Goal: Transaction & Acquisition: Subscribe to service/newsletter

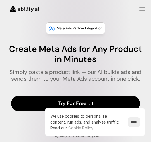
click at [95, 102] on link "Try For Free" at bounding box center [75, 103] width 129 height 16
click at [133, 121] on input "****" at bounding box center [134, 122] width 12 height 10
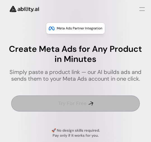
click at [117, 101] on link "Try For Free" at bounding box center [75, 103] width 129 height 16
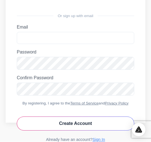
scroll to position [30, 0]
